Goal: Book appointment/travel/reservation

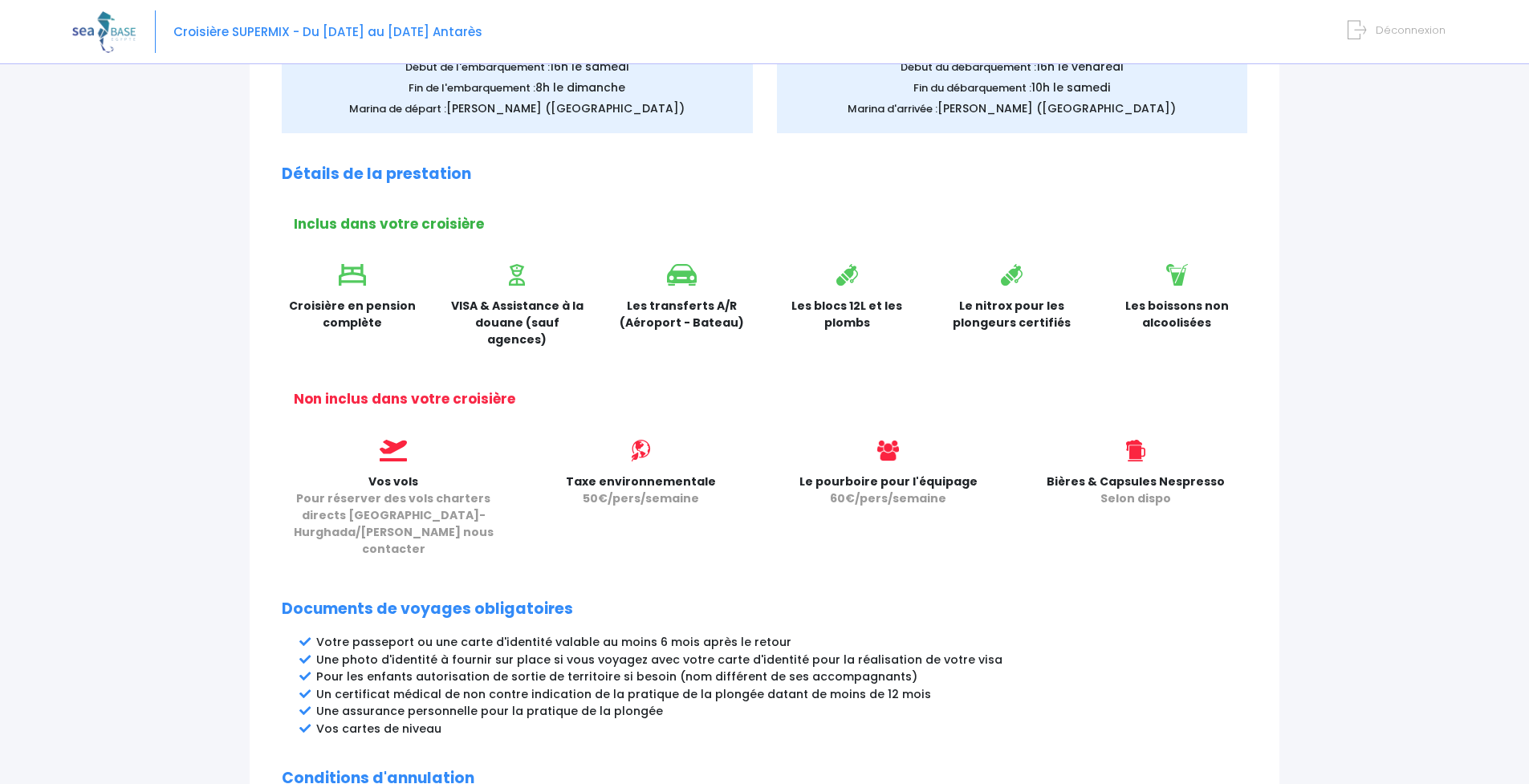
scroll to position [538, 0]
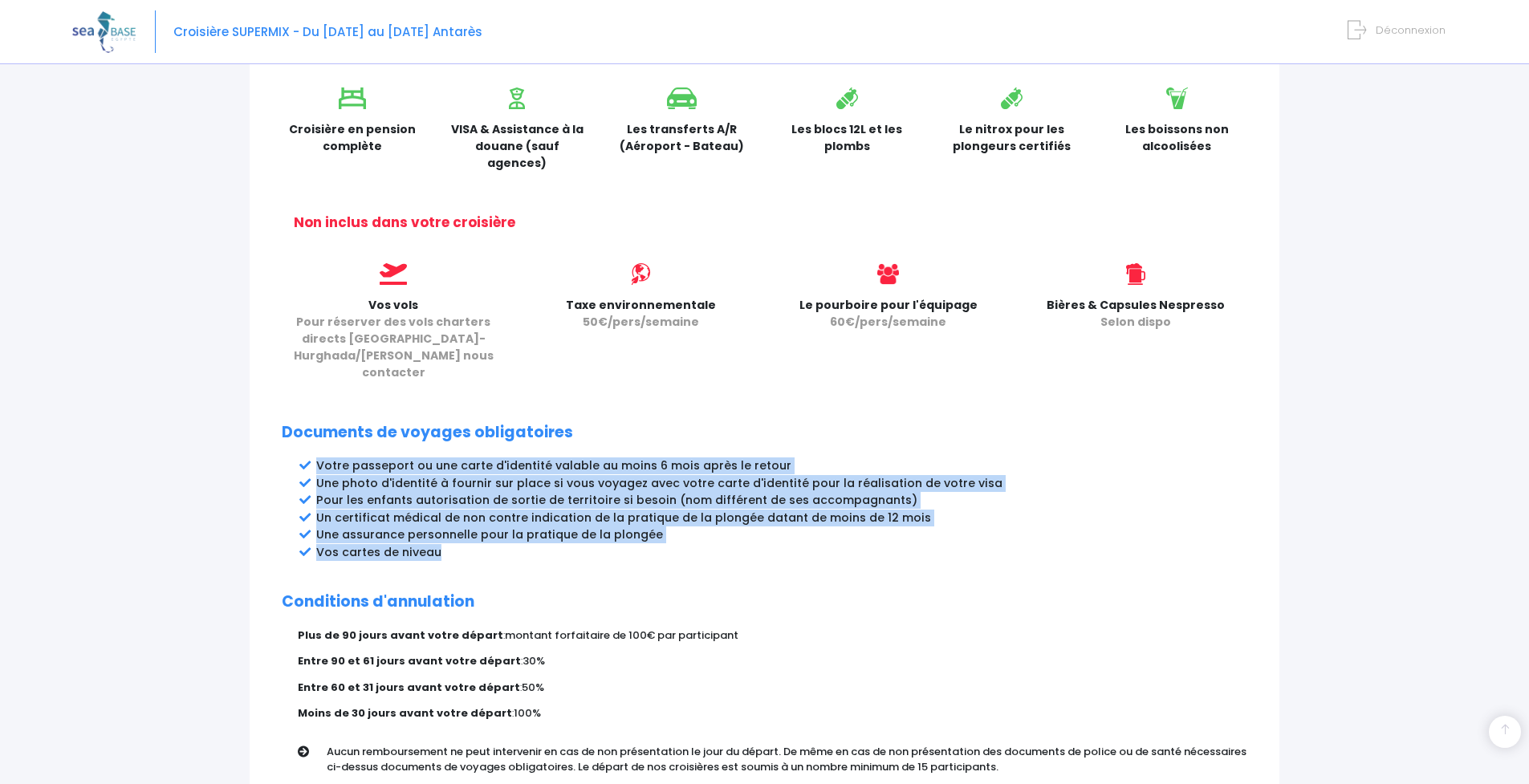
drag, startPoint x: 431, startPoint y: 519, endPoint x: 316, endPoint y: 431, distance: 144.8
click at [317, 457] on ul "Votre passeport ou une carte d'identité valable au moins 6 mois après le retour…" at bounding box center [782, 509] width 931 height 104
copy ul "Votre passeport ou une carte d'identité valable au moins 6 mois après le retour…"
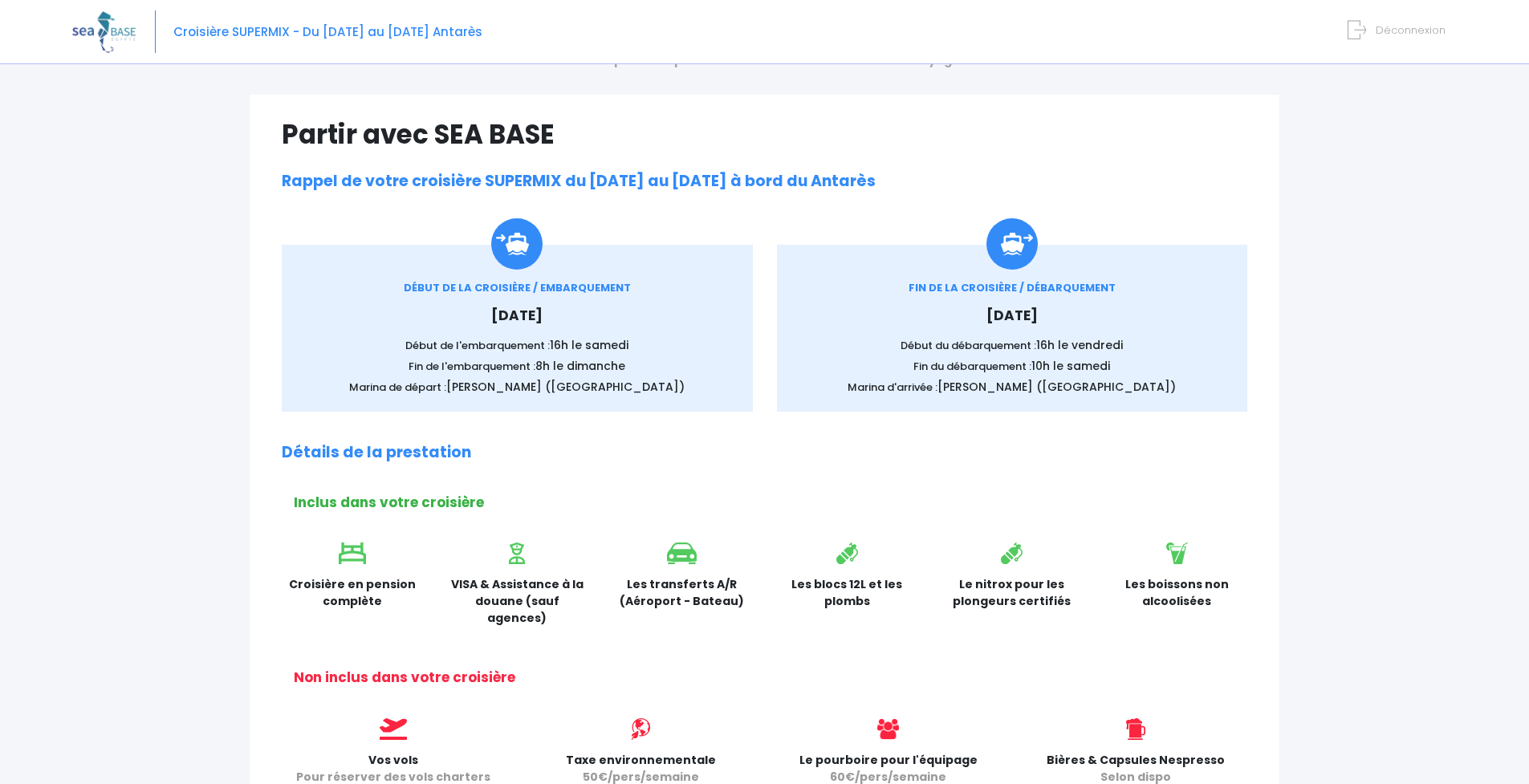
scroll to position [0, 0]
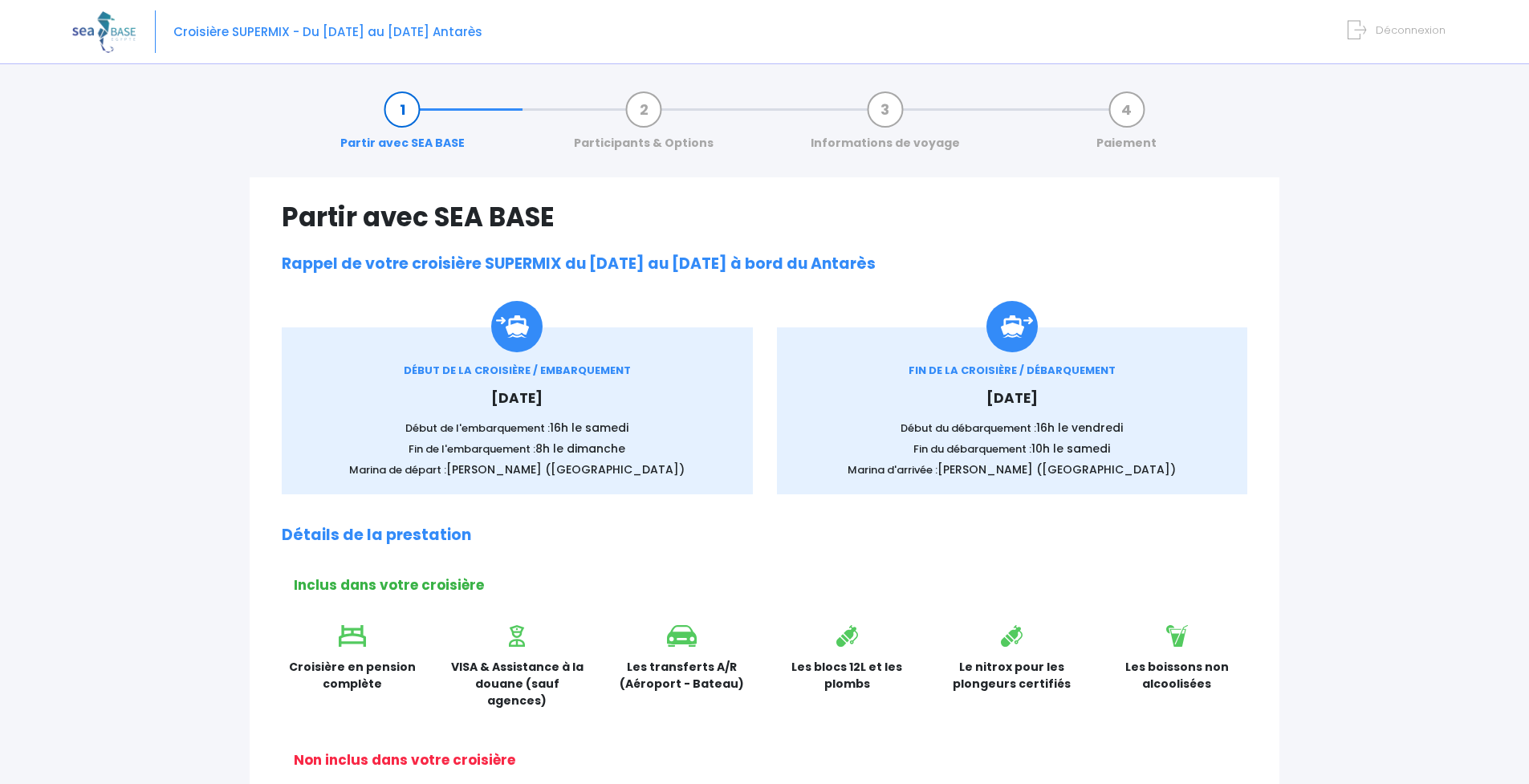
click at [273, 30] on span "Croisière SUPERMIX - Du [DATE] au [DATE] Antarès" at bounding box center [327, 31] width 309 height 17
click at [403, 110] on link "Partir avec SEA BASE" at bounding box center [403, 127] width 141 height 51
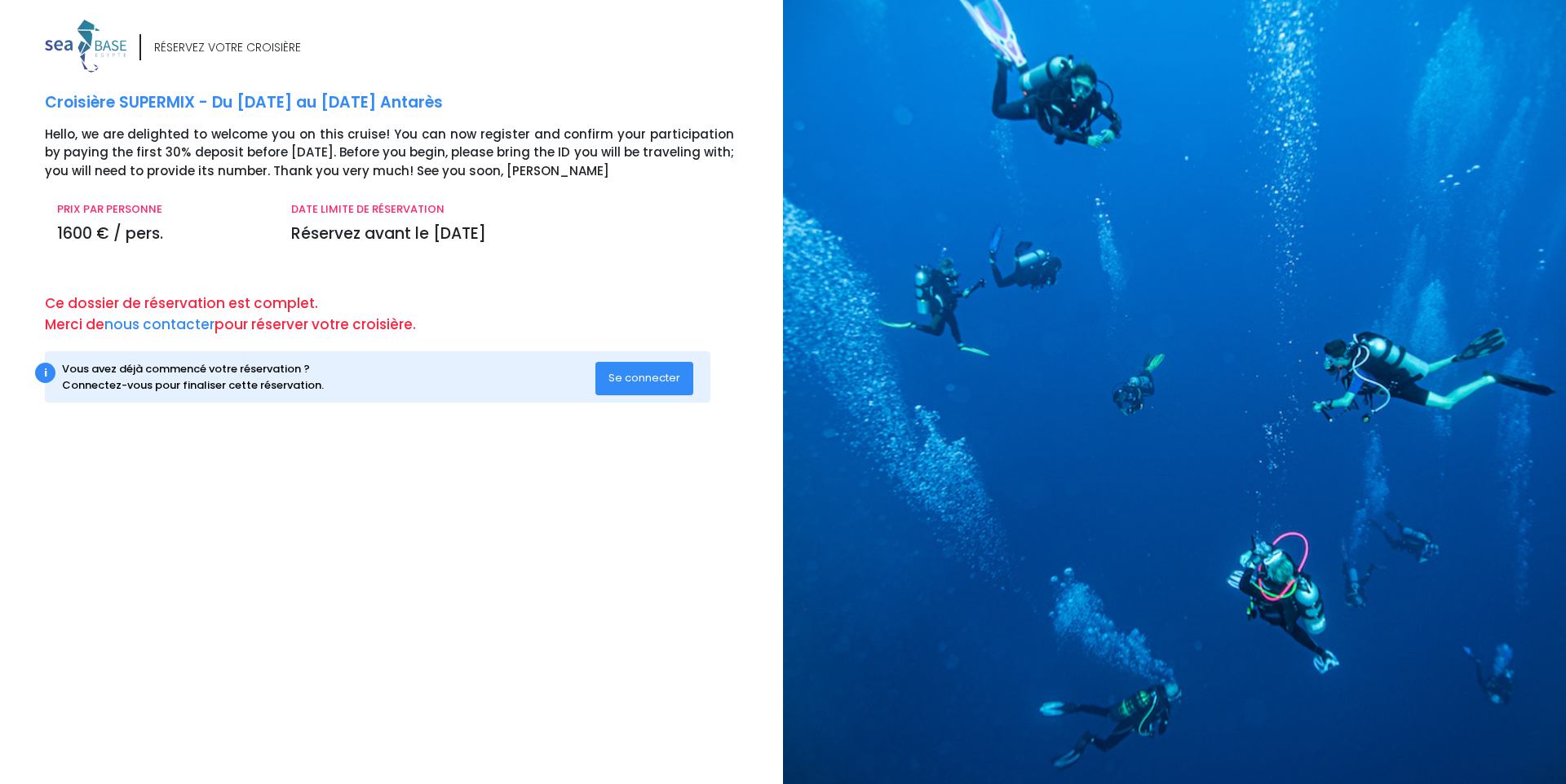
click at [630, 376] on span "Se connecter" at bounding box center [644, 377] width 71 height 15
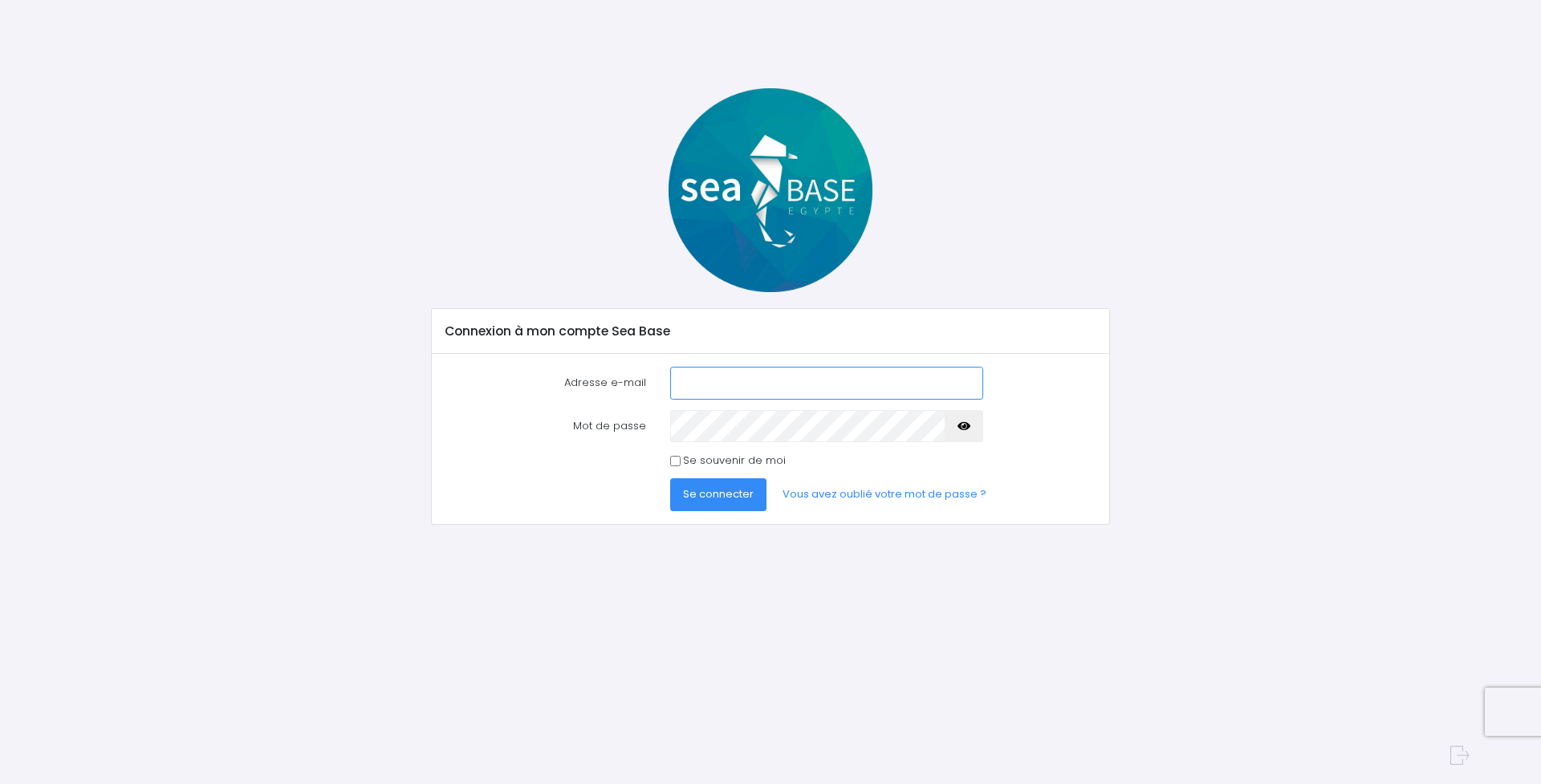
type input "[EMAIL_ADDRESS][DOMAIN_NAME]"
click at [720, 502] on button "Se connecter" at bounding box center [718, 494] width 97 height 33
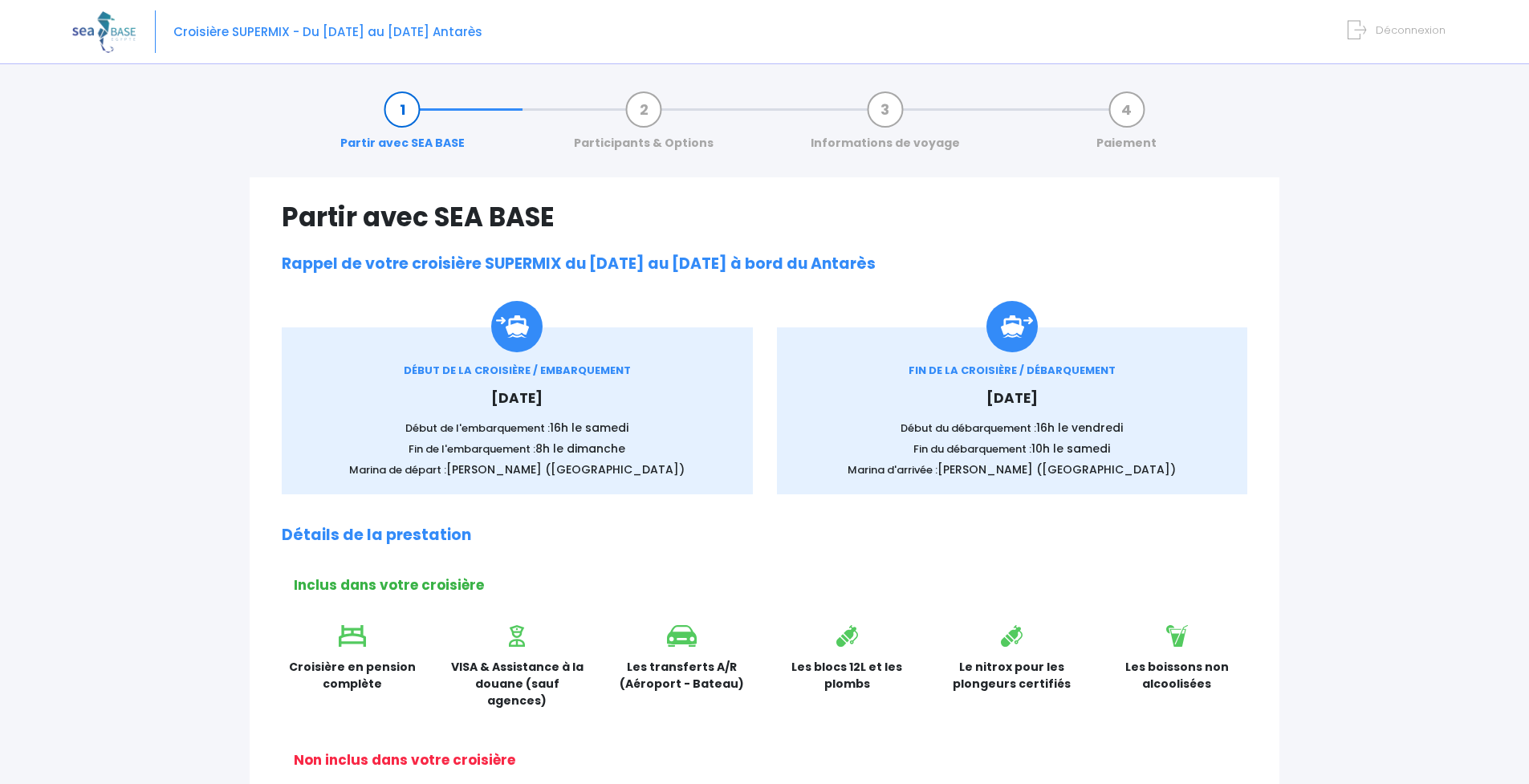
click at [646, 102] on link "Participants & Options" at bounding box center [644, 127] width 156 height 51
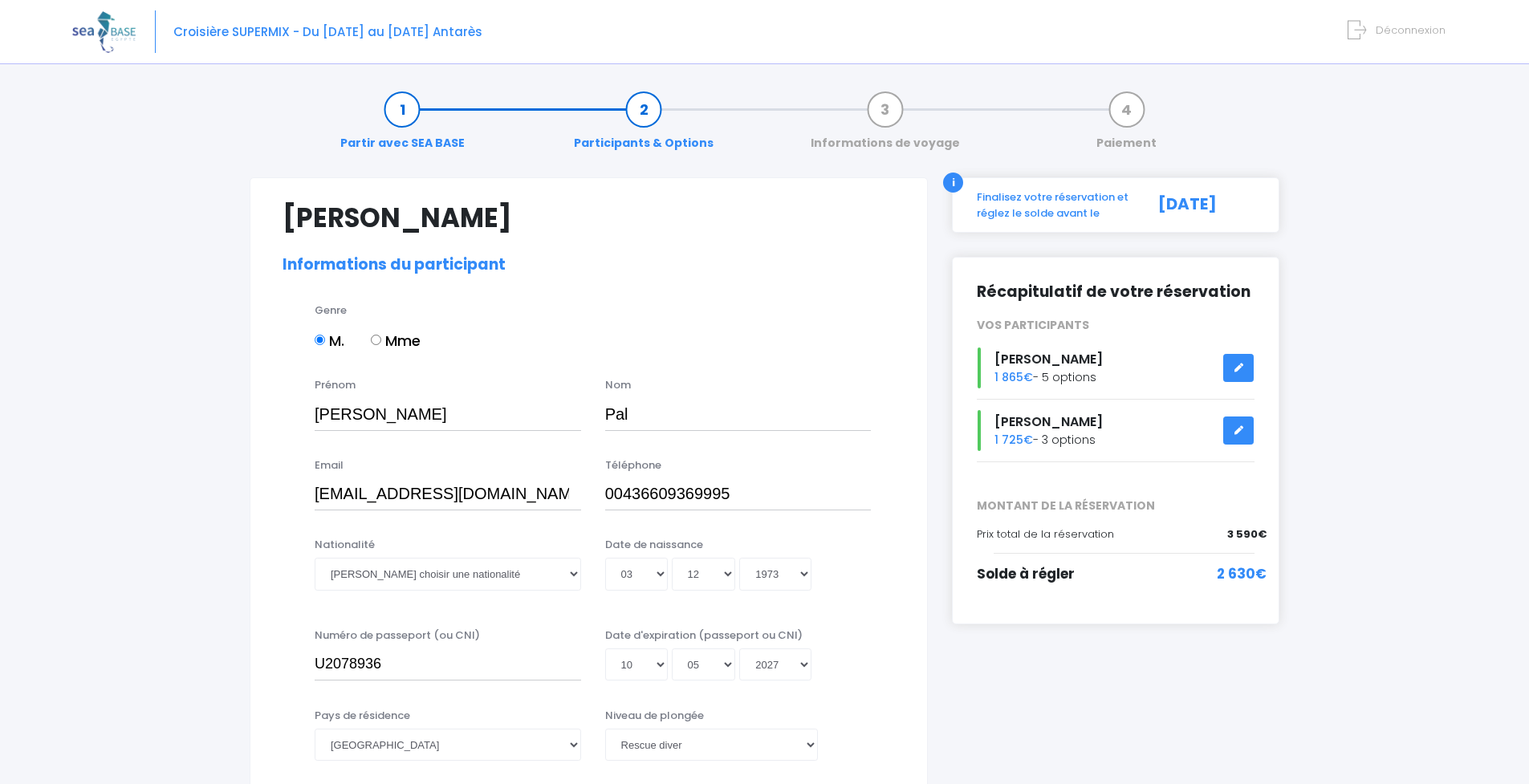
select select "[GEOGRAPHIC_DATA]"
select select "PADI Rescue diver"
select select "46/47"
select select "XXL"
select select "XL"
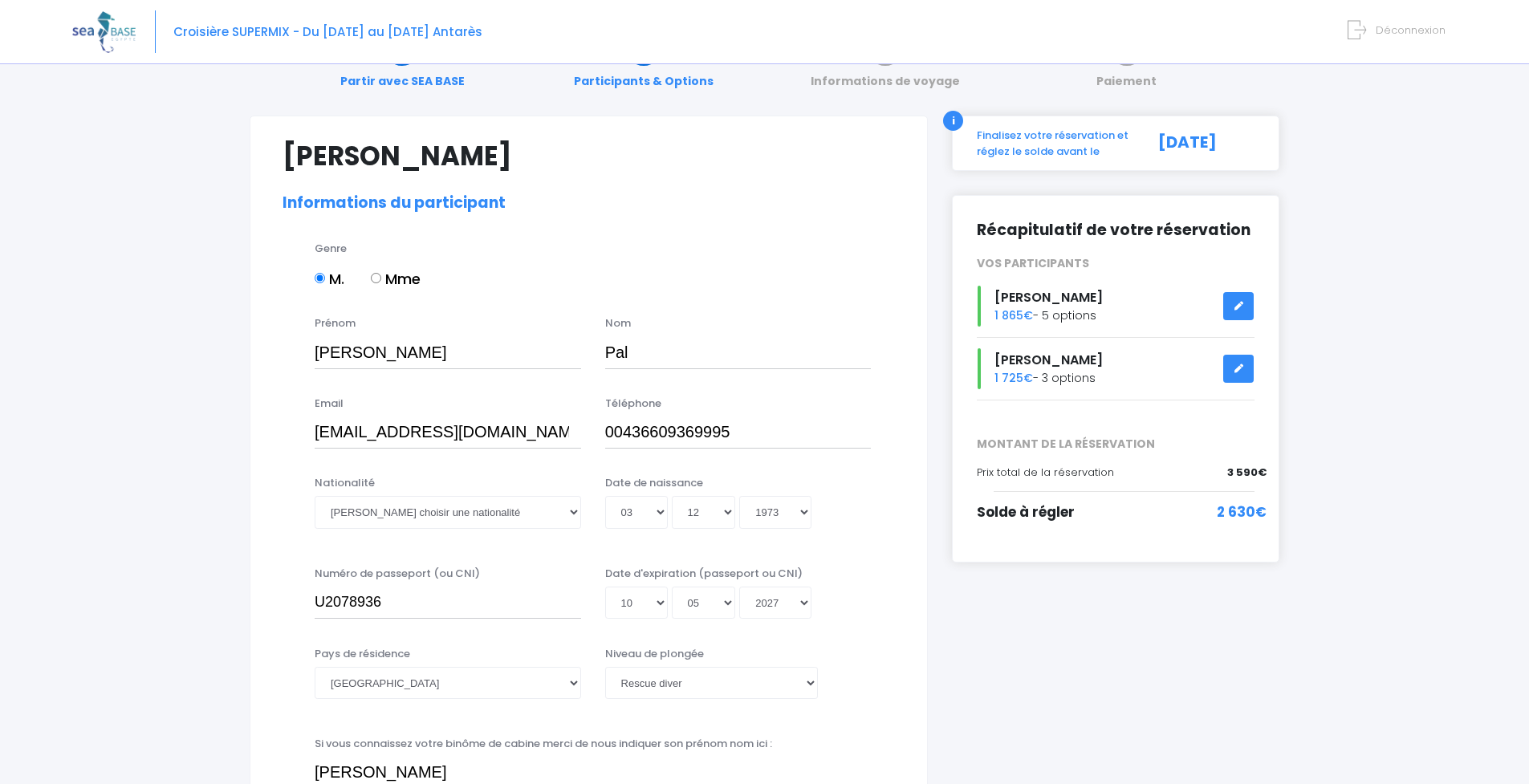
scroll to position [140, 0]
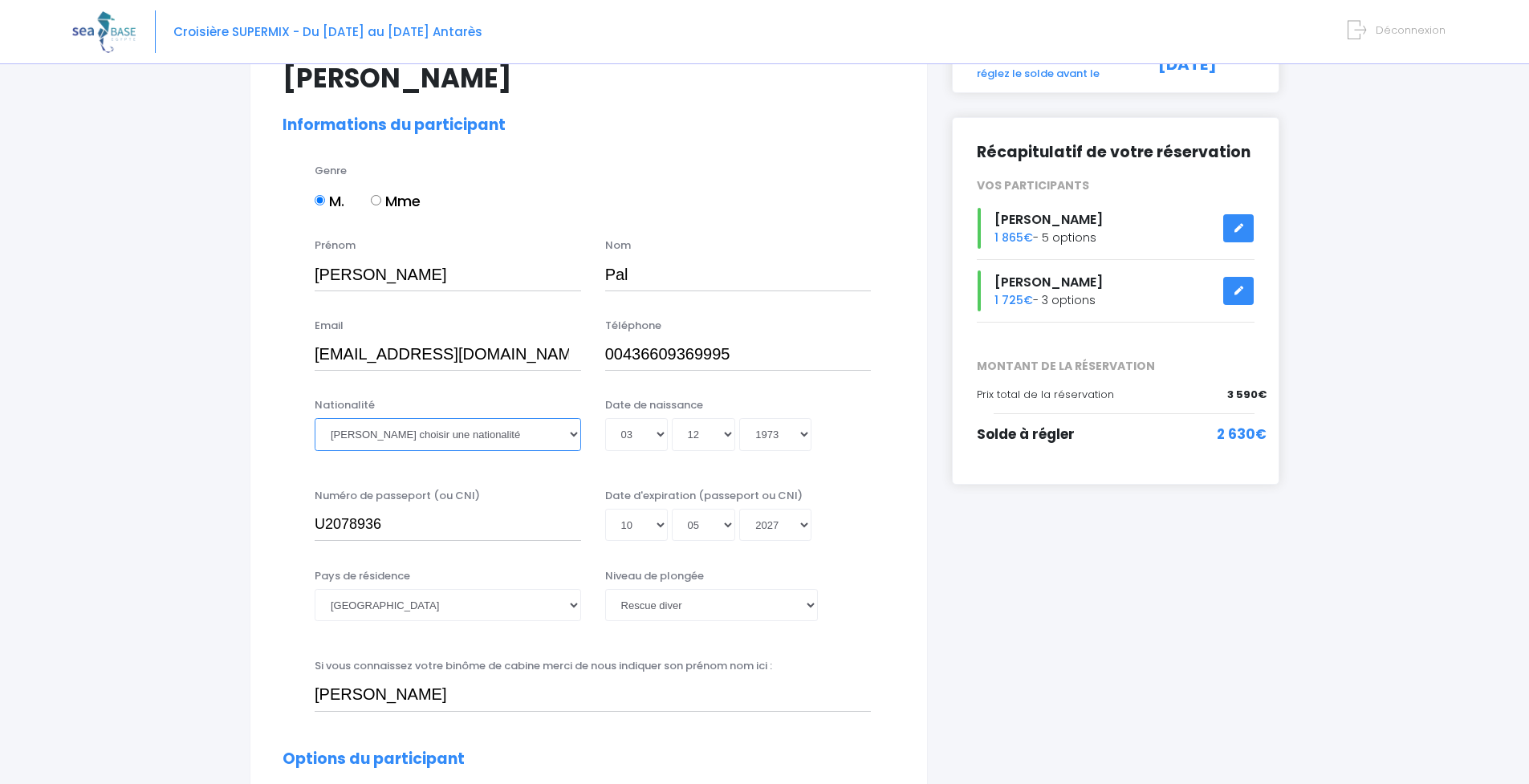
select select "Autrichienne"
select select "[GEOGRAPHIC_DATA]"
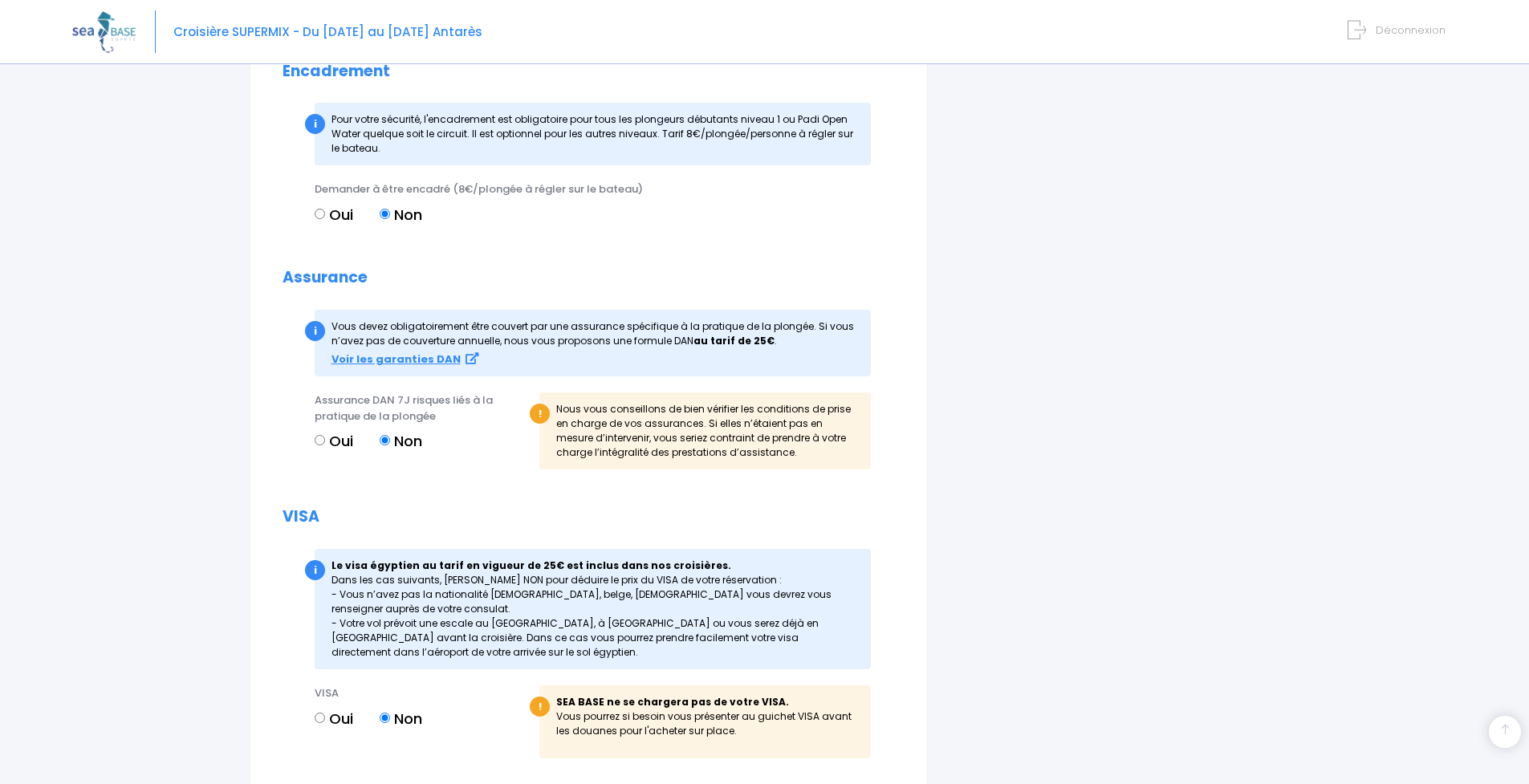
scroll to position [1856, 0]
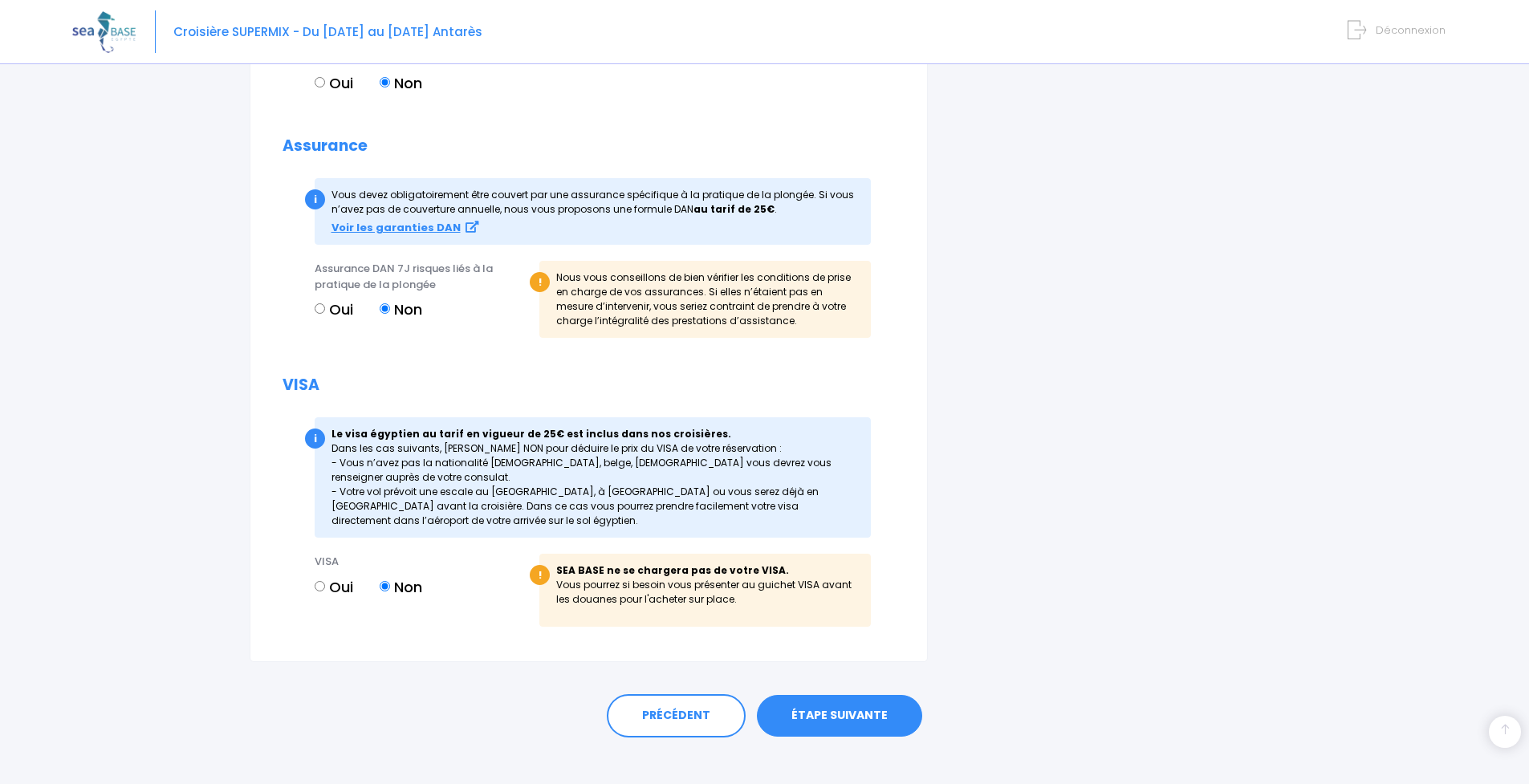
click at [863, 695] on link "ÉTAPE SUIVANTE" at bounding box center [840, 715] width 165 height 41
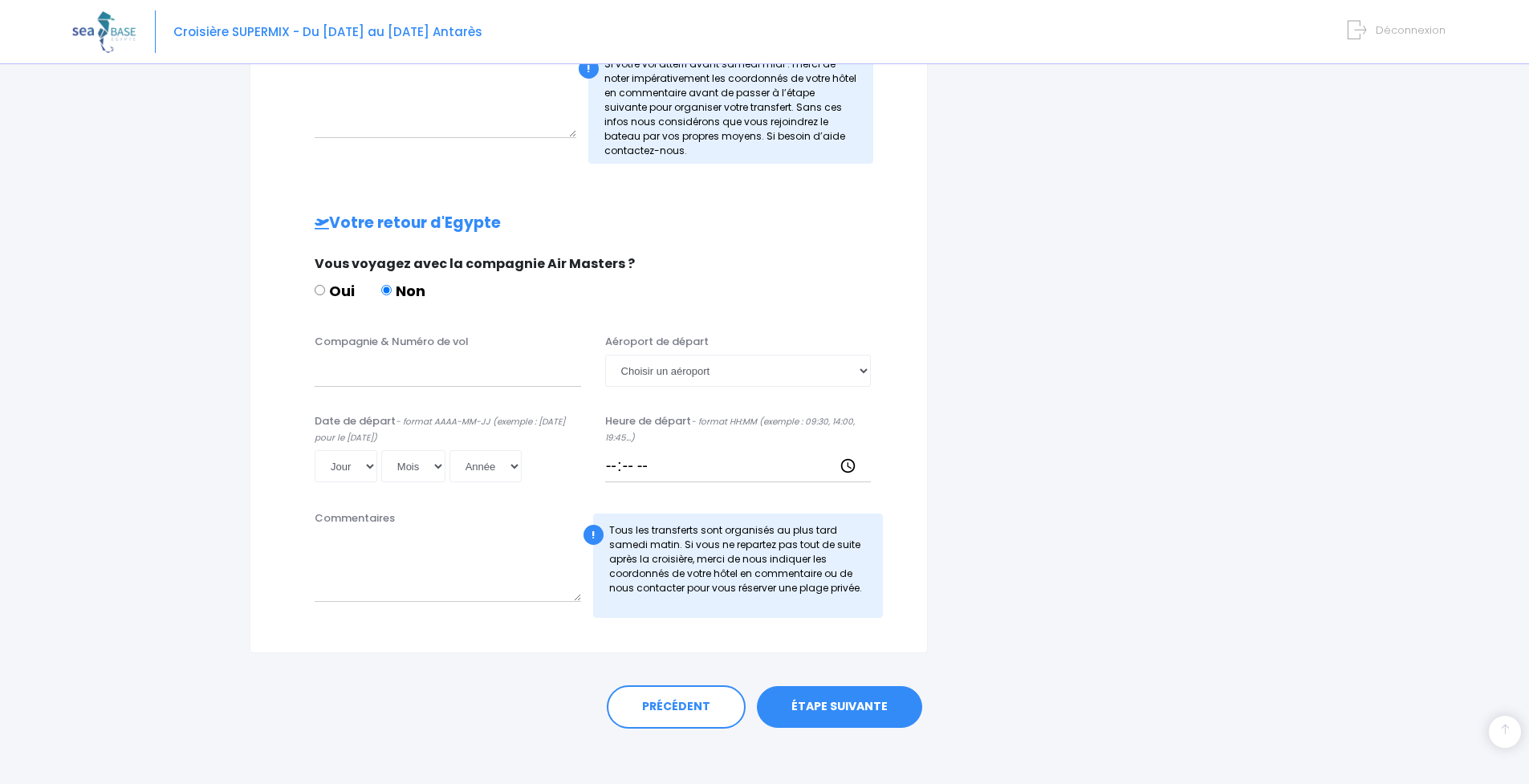
scroll to position [652, 0]
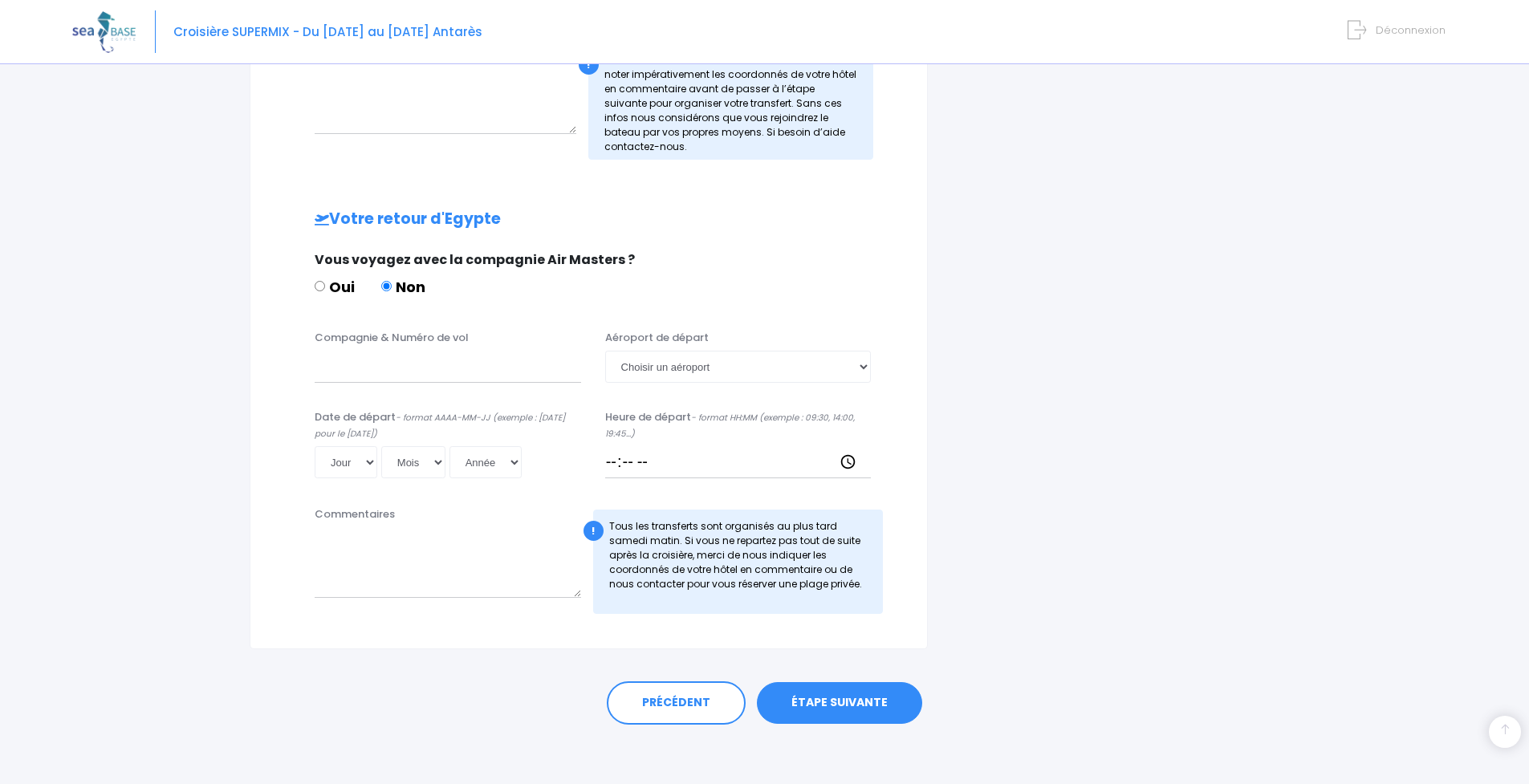
click at [866, 699] on link "ÉTAPE SUIVANTE" at bounding box center [840, 702] width 165 height 41
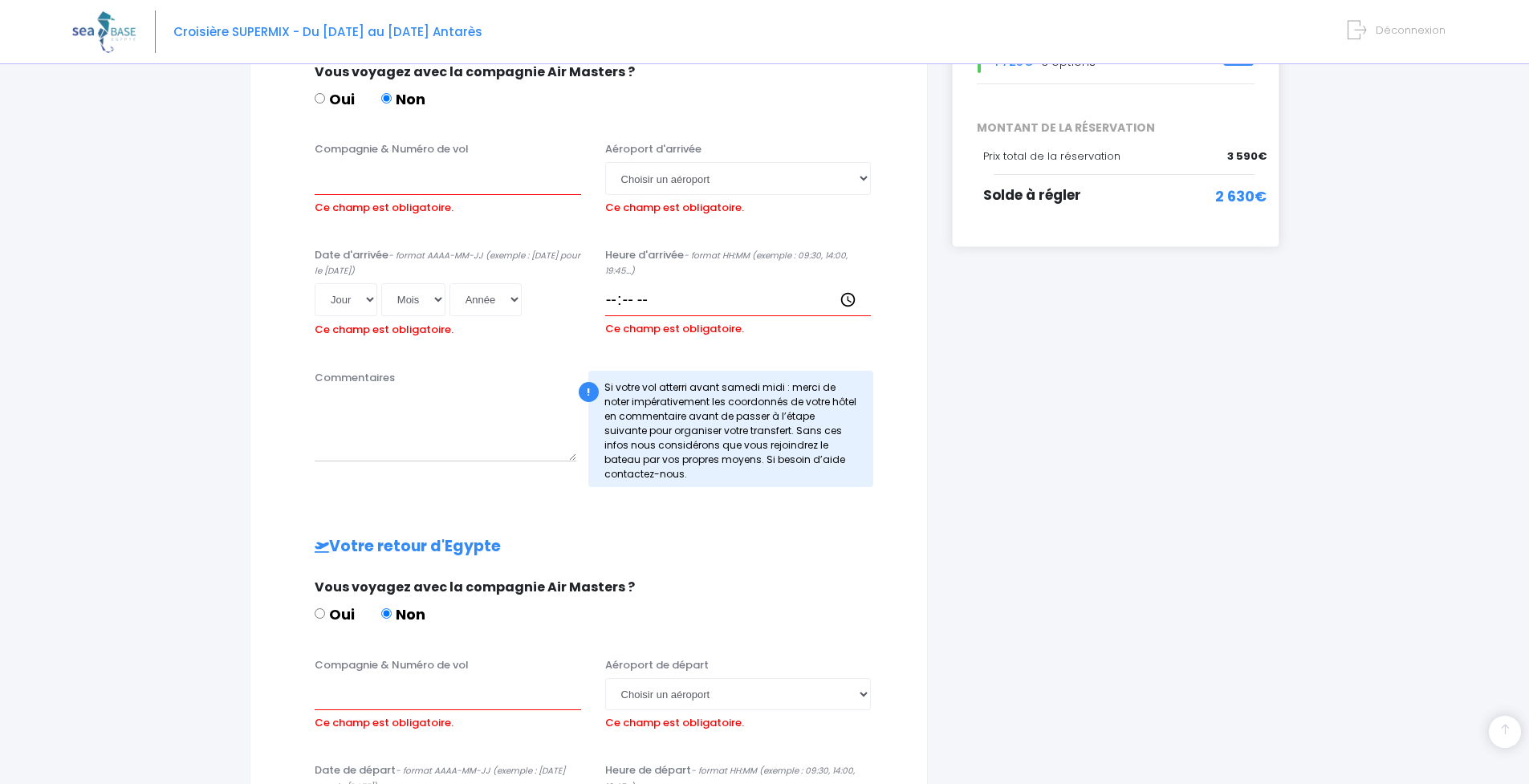
scroll to position [0, 0]
